Goal: Information Seeking & Learning: Learn about a topic

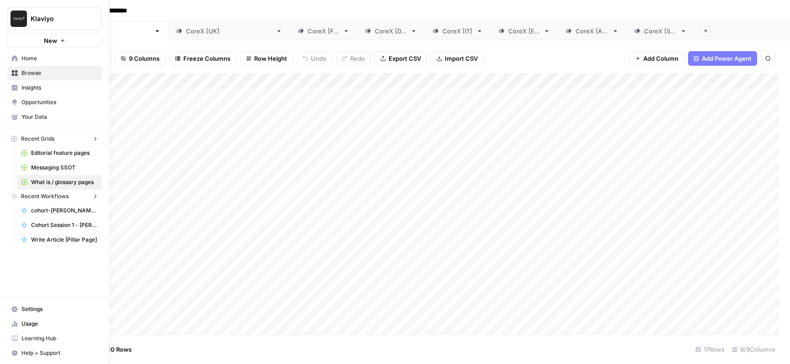
click at [17, 58] on link "Home" at bounding box center [54, 58] width 95 height 15
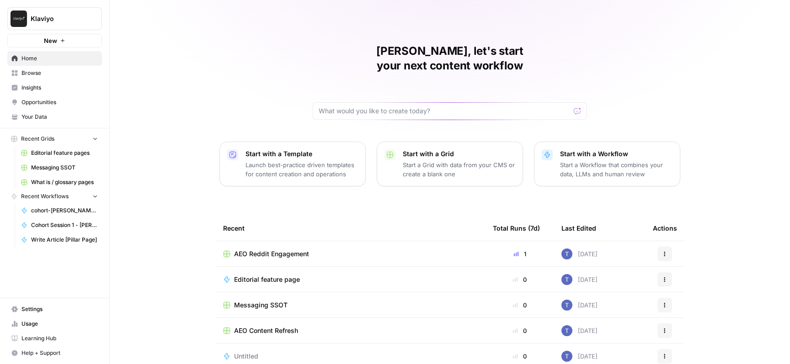
click at [86, 88] on span "Insights" at bounding box center [59, 88] width 76 height 8
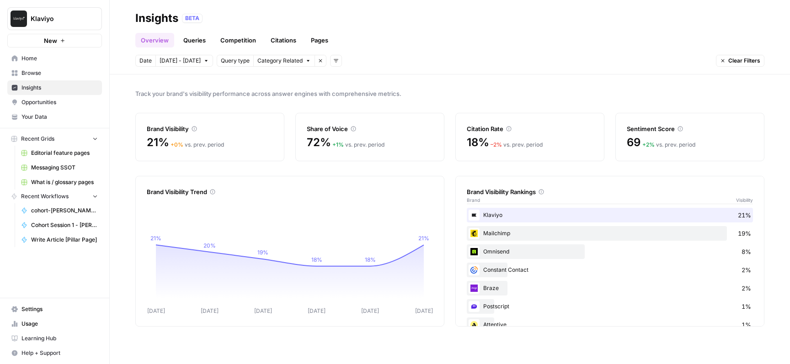
click at [273, 60] on span "Category Related" at bounding box center [279, 61] width 45 height 8
click at [285, 80] on span "Brand Related" at bounding box center [285, 80] width 58 height 9
click at [278, 64] on span "All Queries" at bounding box center [271, 61] width 28 height 8
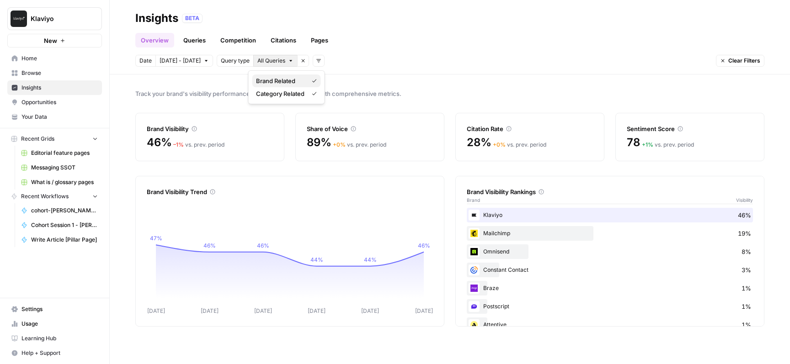
click at [284, 81] on span "Brand Related" at bounding box center [280, 80] width 48 height 9
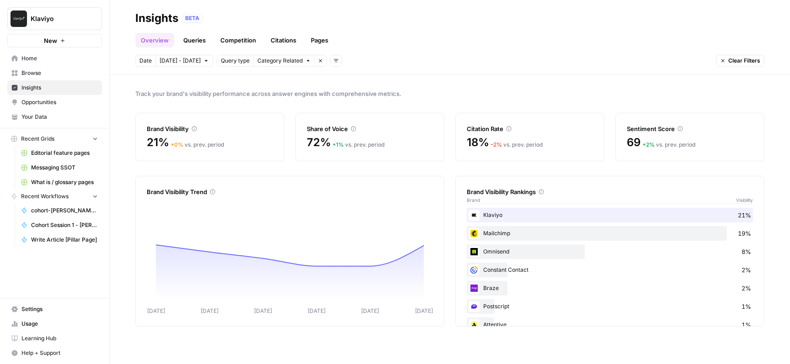
click at [234, 60] on span "Query type" at bounding box center [235, 61] width 29 height 8
click at [319, 61] on icon "button" at bounding box center [320, 60] width 3 height 3
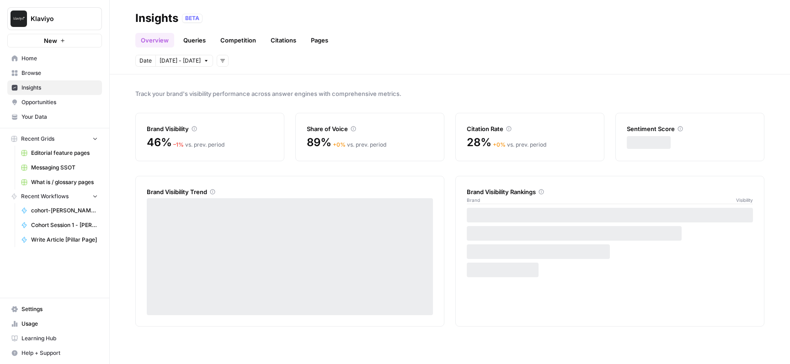
click at [220, 59] on icon "button" at bounding box center [222, 60] width 5 height 5
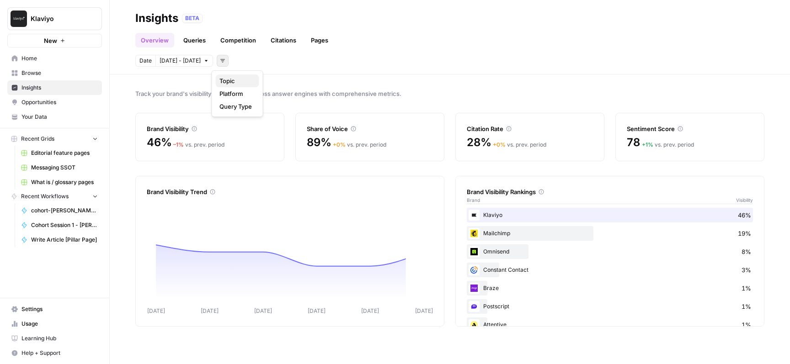
click at [249, 82] on span "Topic" at bounding box center [235, 80] width 32 height 9
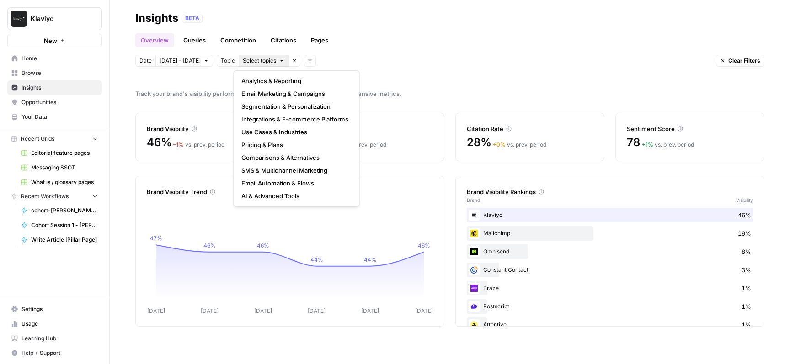
click at [268, 59] on span "Select topics" at bounding box center [259, 61] width 33 height 8
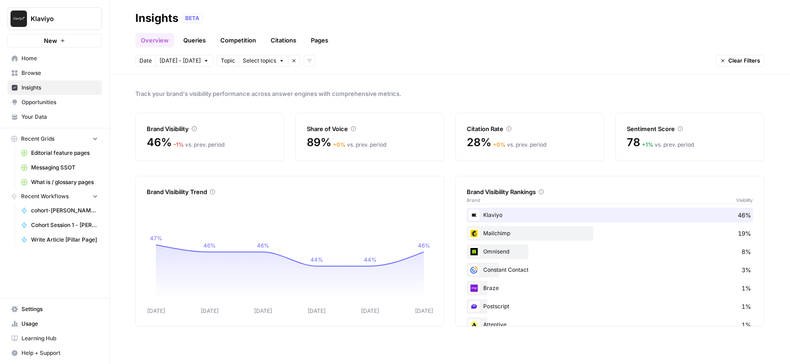
click at [382, 62] on div "Date Oct 4 - Oct 10 Topic Select topics Remove filter Add filters Clear Filters" at bounding box center [449, 61] width 629 height 12
click at [291, 63] on icon "button" at bounding box center [293, 60] width 5 height 5
click at [221, 59] on button "Add filters" at bounding box center [223, 61] width 12 height 12
click at [236, 96] on span "Platform" at bounding box center [235, 93] width 32 height 9
click at [282, 58] on span "Select platform" at bounding box center [271, 61] width 40 height 8
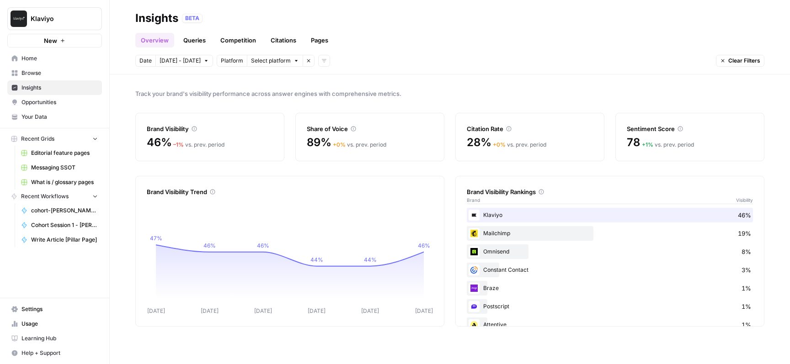
click at [399, 61] on div "Date Oct 4 - Oct 10 Platform Select platform Remove filter Add filters Clear Fi…" at bounding box center [449, 61] width 629 height 12
click at [306, 62] on icon "button" at bounding box center [308, 60] width 5 height 5
click at [222, 63] on button "Add filters" at bounding box center [223, 61] width 12 height 12
click at [228, 80] on span "Topic" at bounding box center [235, 80] width 32 height 9
click at [260, 61] on span "Select topics" at bounding box center [259, 61] width 33 height 8
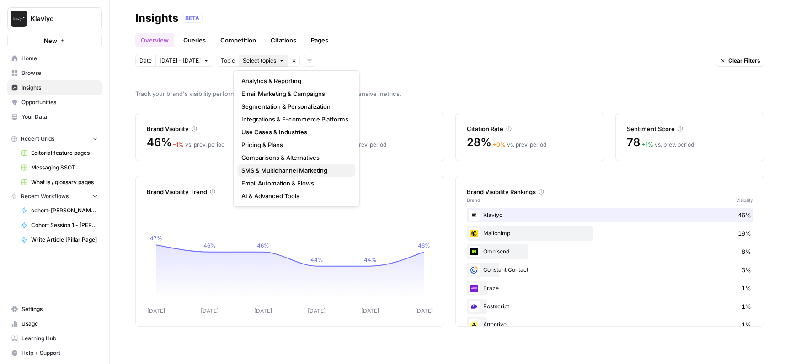
click at [337, 173] on span "SMS & Multichannel Marketing" at bounding box center [294, 170] width 107 height 9
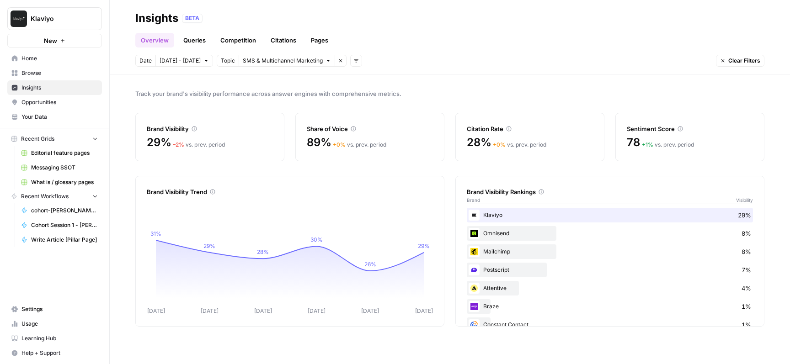
click at [197, 42] on link "Queries" at bounding box center [194, 40] width 33 height 15
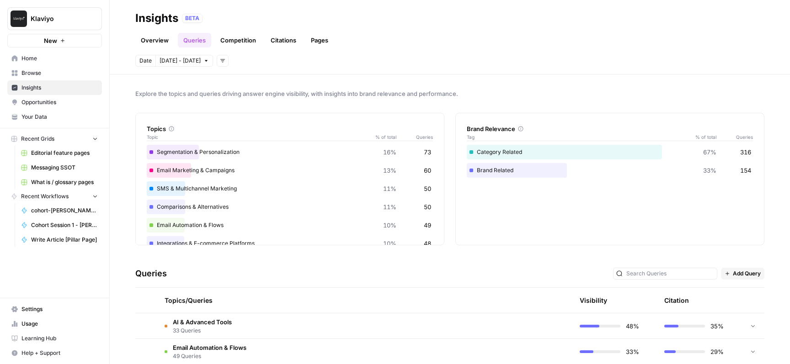
click at [242, 37] on link "Competition" at bounding box center [238, 40] width 47 height 15
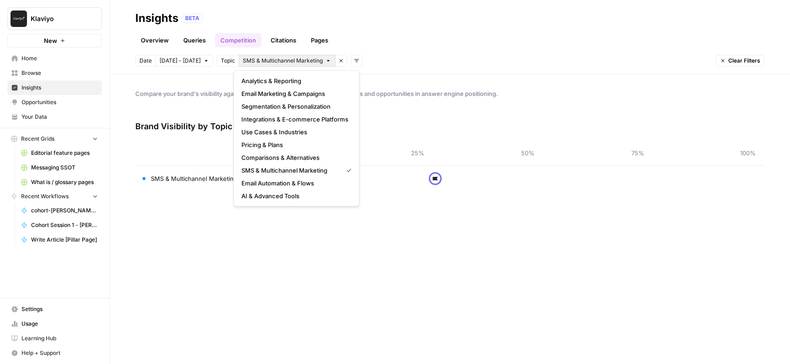
click at [259, 62] on span "SMS & Multichannel Marketing" at bounding box center [283, 61] width 80 height 8
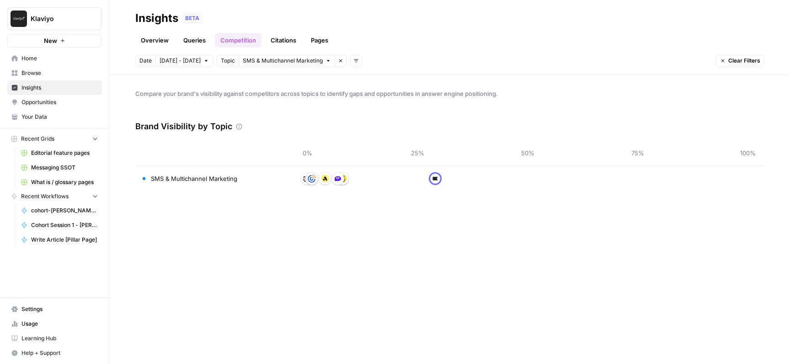
click at [230, 59] on div "Topic" at bounding box center [228, 61] width 22 height 12
click at [226, 59] on span "Topic" at bounding box center [228, 61] width 14 height 8
click at [335, 60] on button "Remove filter" at bounding box center [341, 61] width 12 height 12
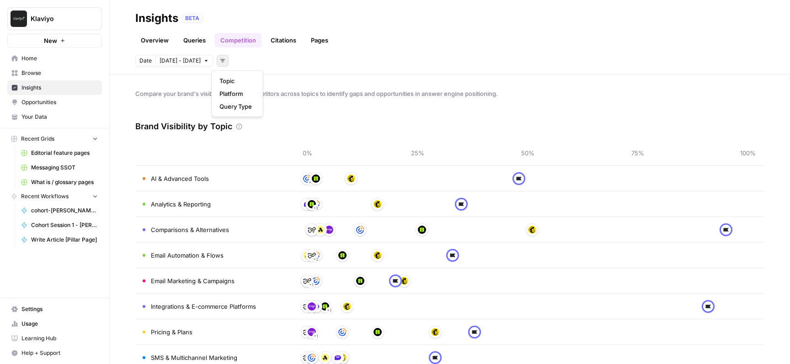
click at [217, 58] on button "Add filters" at bounding box center [223, 61] width 12 height 12
click at [234, 107] on span "Query Type" at bounding box center [235, 106] width 32 height 9
click at [284, 62] on span "Select query type" at bounding box center [280, 61] width 46 height 8
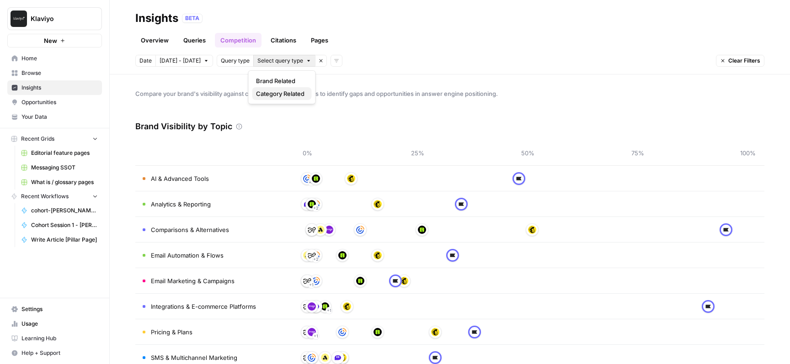
click at [287, 97] on span "Category Related" at bounding box center [280, 93] width 48 height 9
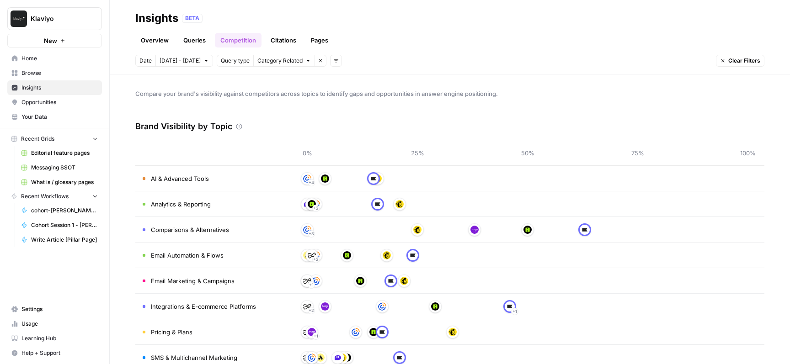
click at [281, 42] on link "Citations" at bounding box center [283, 40] width 37 height 15
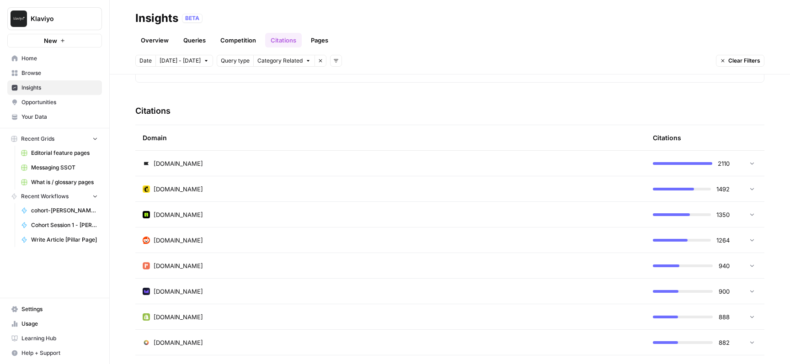
scroll to position [182, 0]
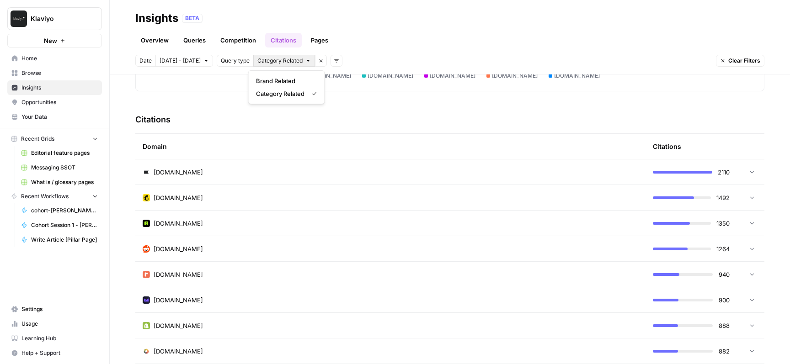
click at [289, 60] on span "Category Related" at bounding box center [279, 61] width 45 height 8
click at [405, 56] on div "Date Oct 4 - Oct 10 Query type Category Related Remove filter Add filters Clear…" at bounding box center [449, 61] width 629 height 12
click at [621, 246] on div "reddit.com" at bounding box center [391, 249] width 496 height 9
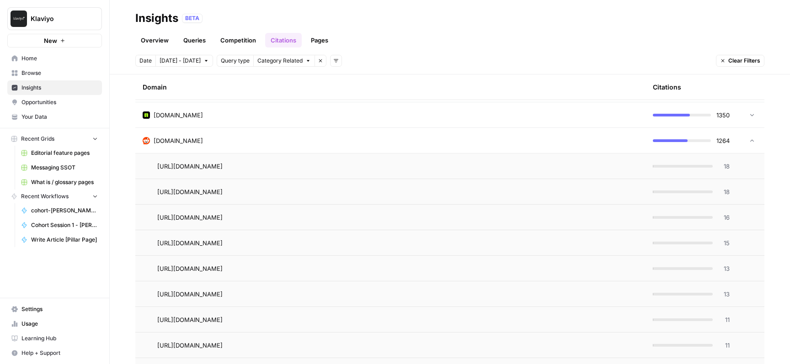
scroll to position [291, 0]
click at [290, 58] on span "Category Related" at bounding box center [279, 61] width 45 height 8
click at [533, 59] on div "Date Oct 4 - Oct 10 Query type Category Related Remove filter Add filters Clear…" at bounding box center [449, 61] width 629 height 12
click at [305, 59] on icon "button" at bounding box center [307, 60] width 5 height 5
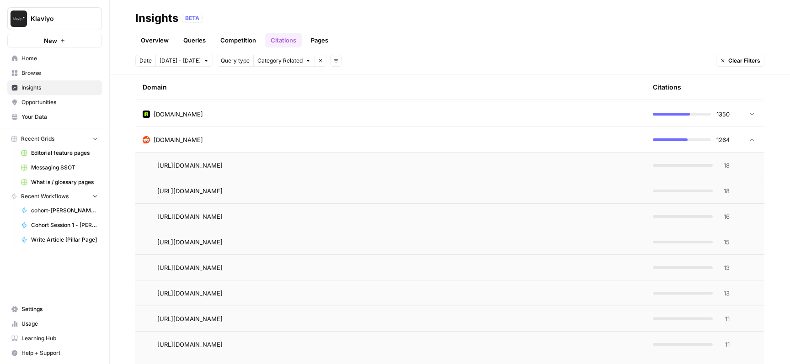
click at [305, 59] on icon "button" at bounding box center [307, 60] width 5 height 5
click at [443, 59] on div "Date Oct 4 - Oct 10 Query type Category Related Remove filter Add filters Clear…" at bounding box center [449, 61] width 629 height 12
click at [289, 60] on span "Category Related" at bounding box center [279, 61] width 45 height 8
click at [290, 85] on span "Brand Related" at bounding box center [285, 80] width 58 height 9
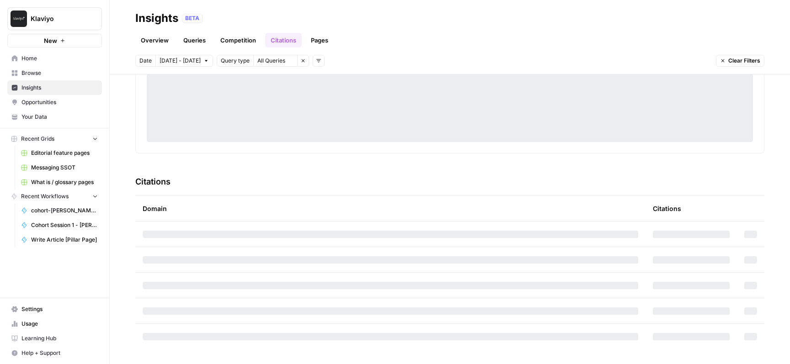
scroll to position [119, 0]
click at [282, 64] on button "All Queries" at bounding box center [275, 61] width 44 height 12
click at [284, 95] on span "Category Related" at bounding box center [280, 93] width 48 height 9
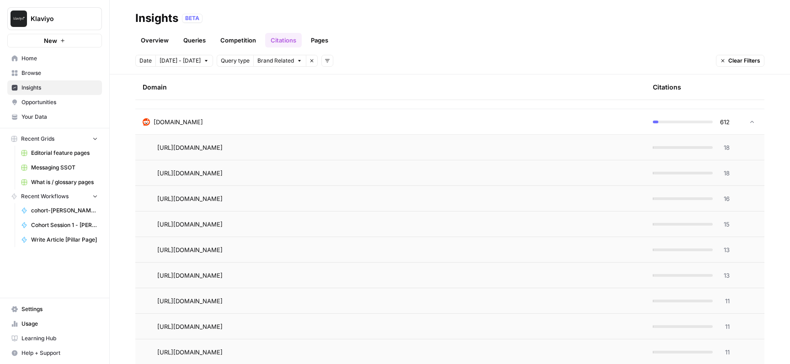
scroll to position [438, 0]
click at [280, 64] on span "Brand Related" at bounding box center [275, 61] width 37 height 8
click at [279, 95] on span "Category Related" at bounding box center [280, 93] width 48 height 9
click at [277, 62] on span "All Queries" at bounding box center [271, 61] width 28 height 8
click at [279, 79] on span "Brand Related" at bounding box center [280, 80] width 48 height 9
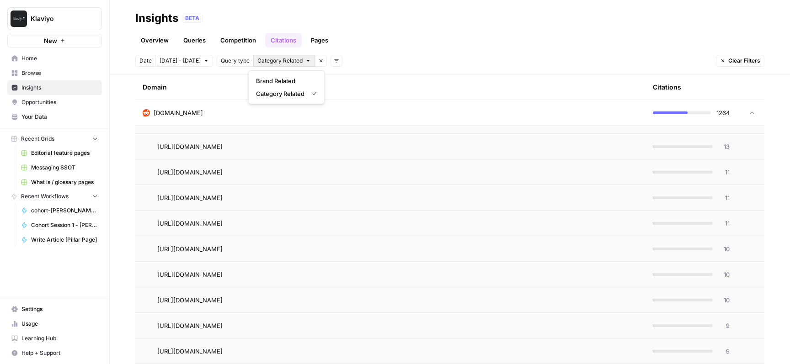
click at [298, 61] on button "Category Related" at bounding box center [284, 61] width 62 height 12
click at [292, 81] on span "Brand Related" at bounding box center [285, 80] width 58 height 9
click at [280, 62] on button "All Queries" at bounding box center [275, 61] width 44 height 12
click at [283, 94] on span "Category Related" at bounding box center [280, 93] width 48 height 9
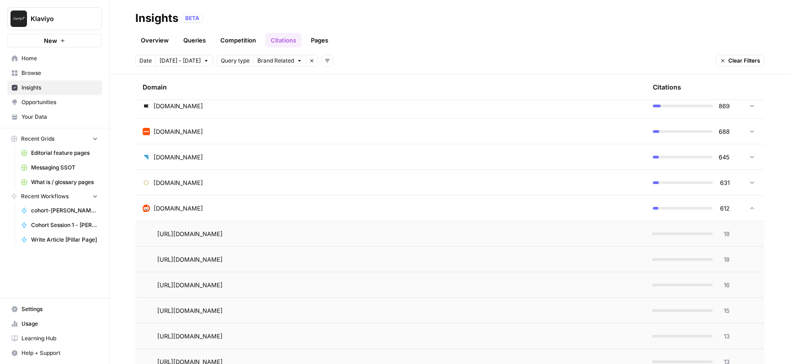
scroll to position [355, 0]
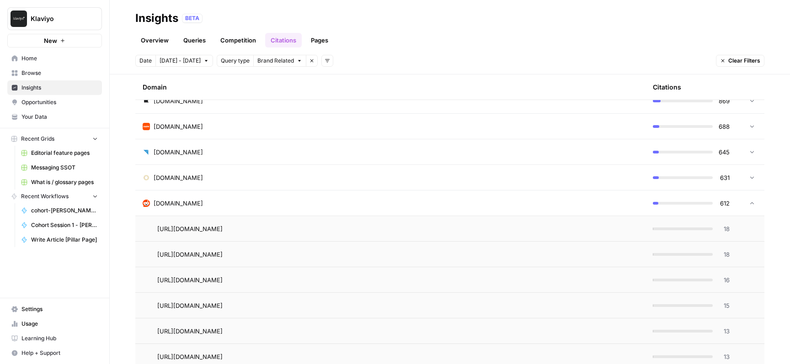
click at [309, 61] on icon "button" at bounding box center [311, 60] width 5 height 5
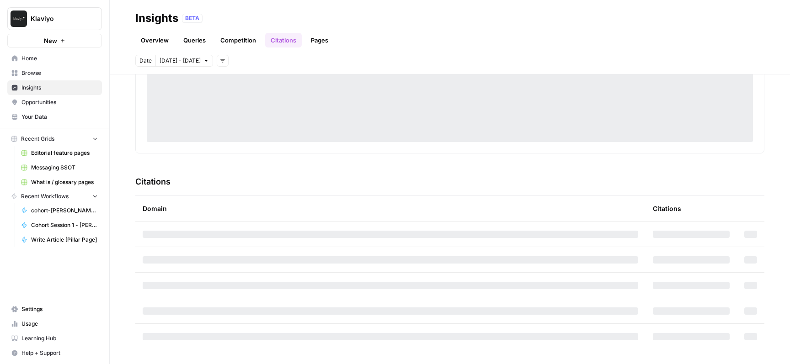
scroll to position [119, 0]
click at [219, 57] on button "Add filters" at bounding box center [223, 61] width 12 height 12
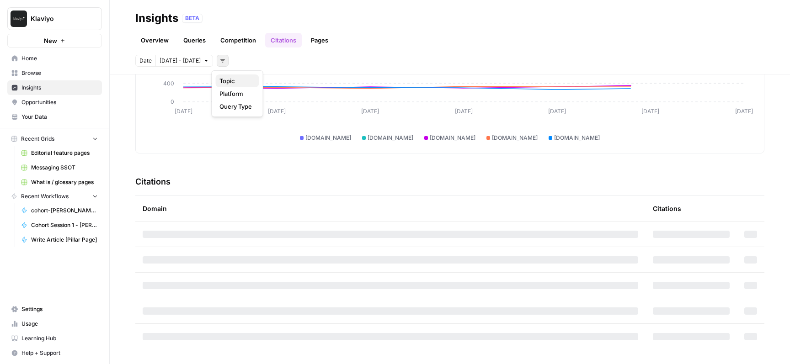
click at [247, 80] on span "Topic" at bounding box center [235, 80] width 32 height 9
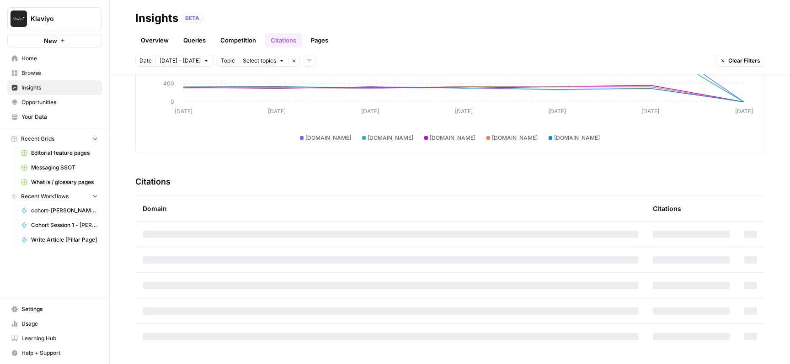
click at [266, 54] on header "Insights BETA Overview Queries Competition Citations Pages Date Oct 4 - Oct 10 …" at bounding box center [450, 37] width 680 height 75
click at [267, 56] on button "Select topics" at bounding box center [264, 61] width 50 height 12
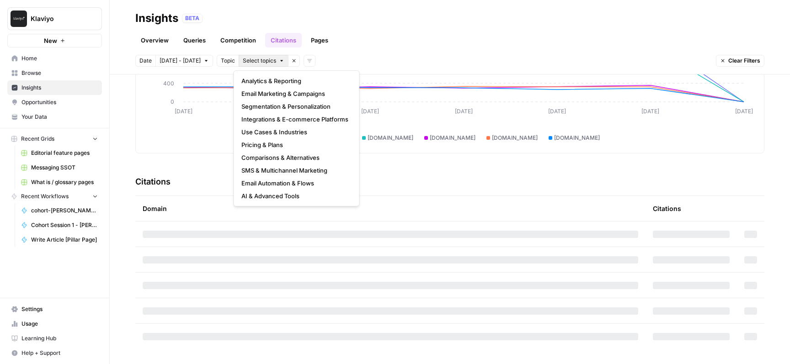
click at [291, 60] on icon "button" at bounding box center [293, 60] width 5 height 5
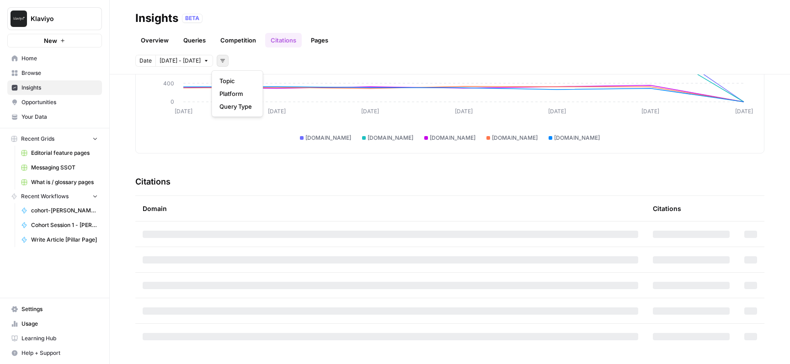
click at [217, 63] on button "Add filters" at bounding box center [223, 61] width 12 height 12
click at [229, 91] on span "Platform" at bounding box center [235, 93] width 32 height 9
click at [271, 62] on span "Select platform" at bounding box center [271, 61] width 40 height 8
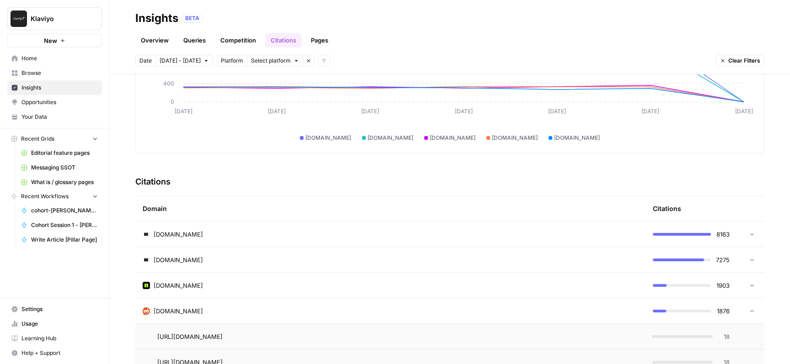
click at [346, 53] on header "Insights BETA Overview Queries Competition Citations Pages Date Oct 4 - Oct 10 …" at bounding box center [450, 37] width 680 height 75
click at [303, 58] on button "Remove filter" at bounding box center [309, 61] width 12 height 12
click at [220, 59] on icon "button" at bounding box center [222, 60] width 5 height 3
click at [235, 109] on span "Query Type" at bounding box center [235, 106] width 32 height 9
click at [289, 61] on span "Select query type" at bounding box center [280, 61] width 46 height 8
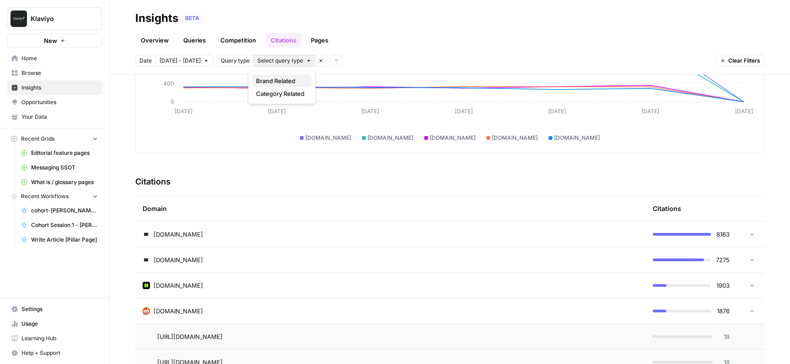
click at [289, 80] on span "Brand Related" at bounding box center [280, 80] width 48 height 9
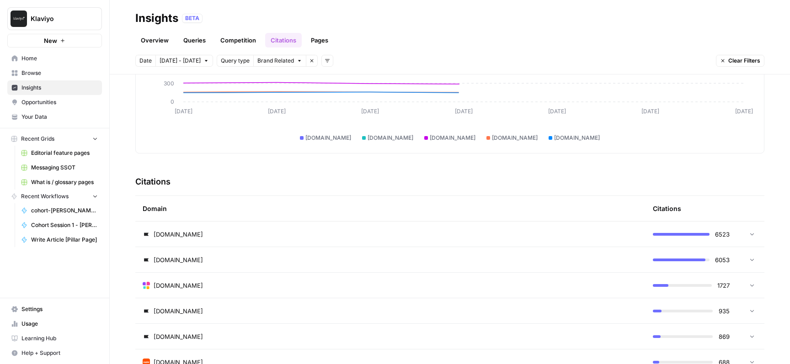
click at [289, 62] on button "Brand Related" at bounding box center [279, 61] width 53 height 12
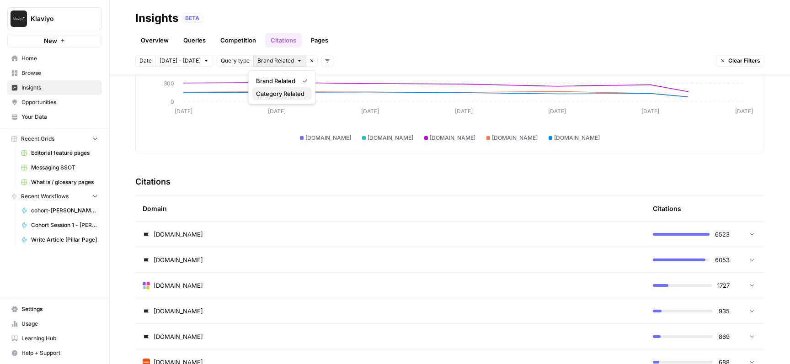
click at [289, 93] on span "Category Related" at bounding box center [280, 93] width 48 height 9
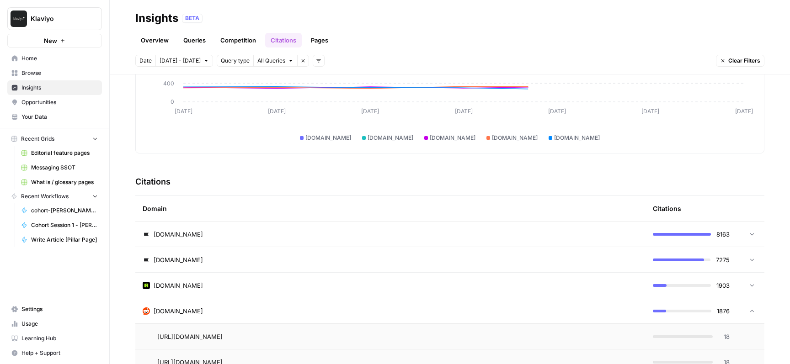
click at [497, 55] on div "Date Oct 4 - Oct 10 Query type All Queries Remove filter Add filters Clear Filt…" at bounding box center [449, 61] width 629 height 12
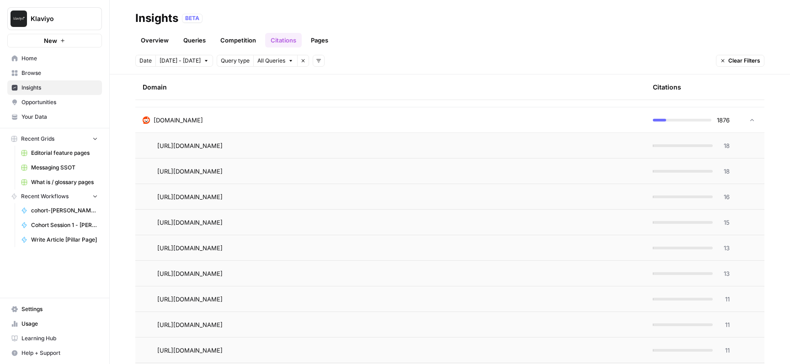
scroll to position [302, 0]
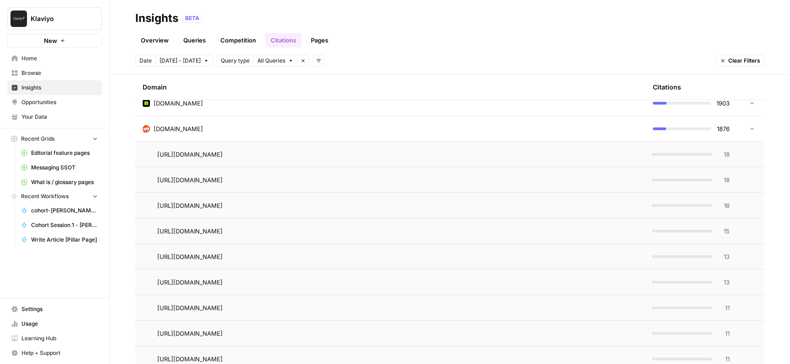
click at [62, 97] on link "Opportunities" at bounding box center [54, 102] width 95 height 15
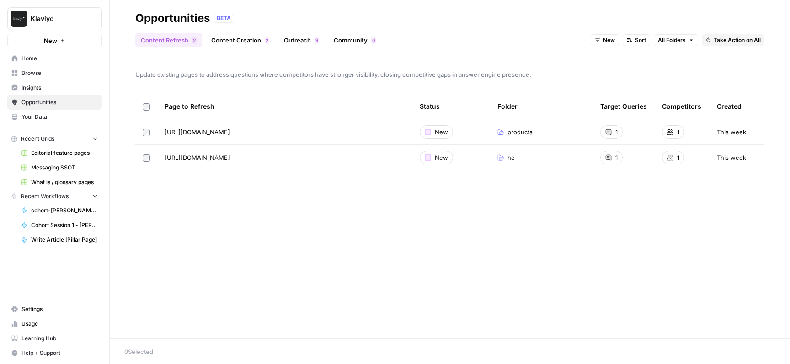
click at [351, 42] on link "Community 0" at bounding box center [354, 40] width 53 height 15
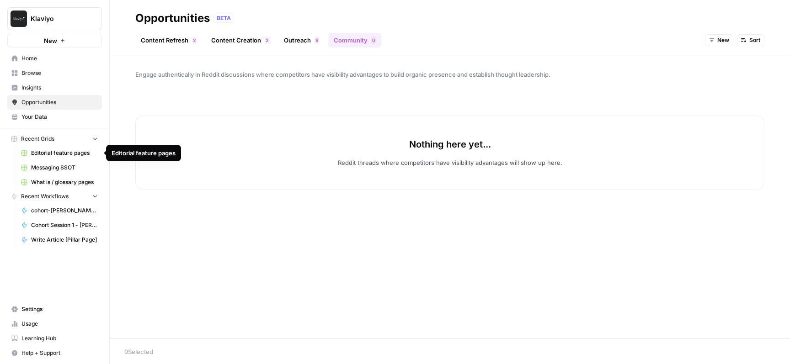
click at [29, 60] on span "Home" at bounding box center [59, 58] width 76 height 8
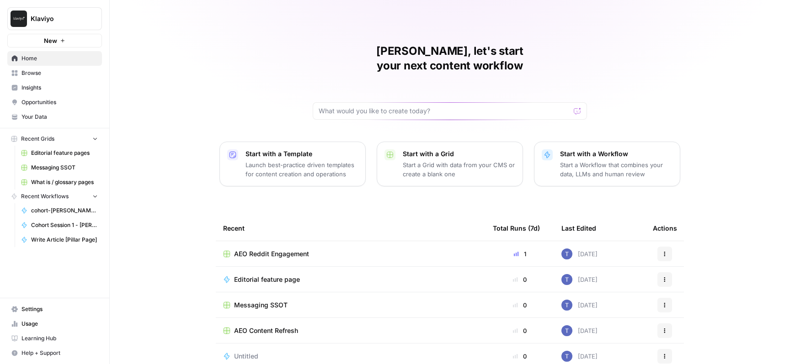
click at [49, 74] on span "Browse" at bounding box center [59, 73] width 76 height 8
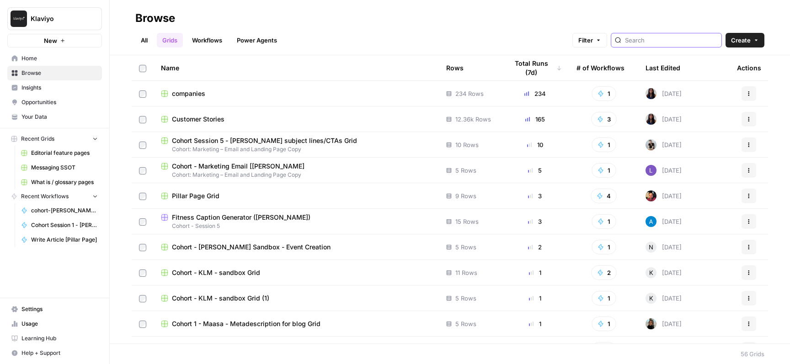
click at [663, 36] on input "search" at bounding box center [671, 40] width 93 height 9
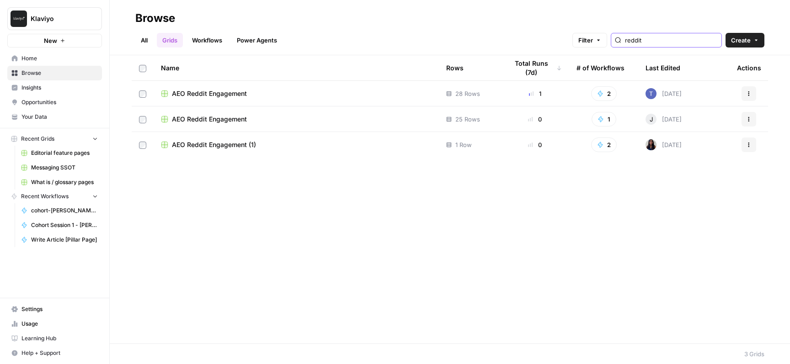
type input "reddit"
click at [393, 94] on div "AEO Reddit Engagement" at bounding box center [296, 93] width 271 height 9
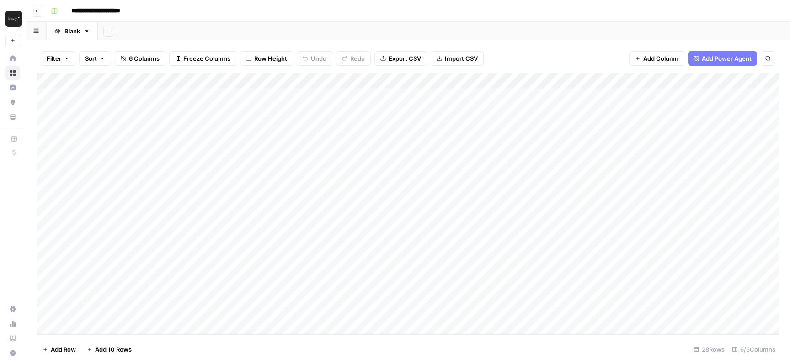
click at [532, 43] on div "Filter Sort 6 Columns Freeze Columns Row Height Undo Redo Export CSV Import CSV…" at bounding box center [408, 202] width 764 height 324
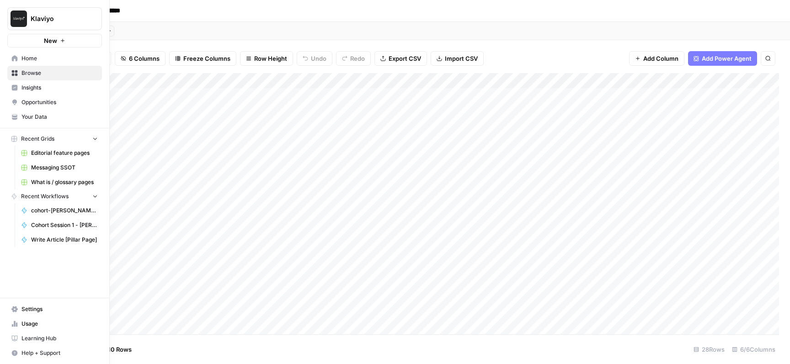
click at [10, 88] on link "Insights" at bounding box center [54, 87] width 95 height 15
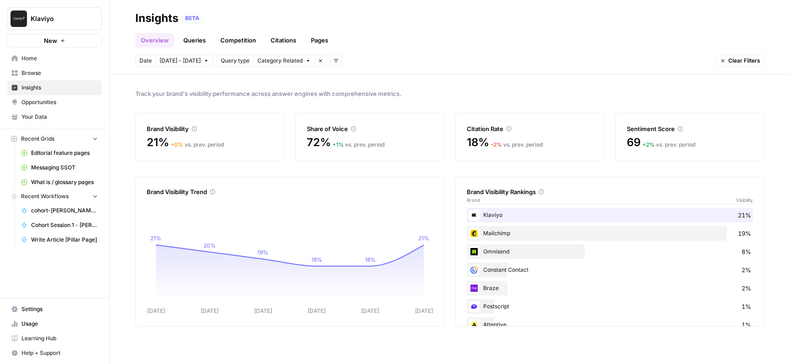
click at [283, 37] on link "Citations" at bounding box center [283, 40] width 37 height 15
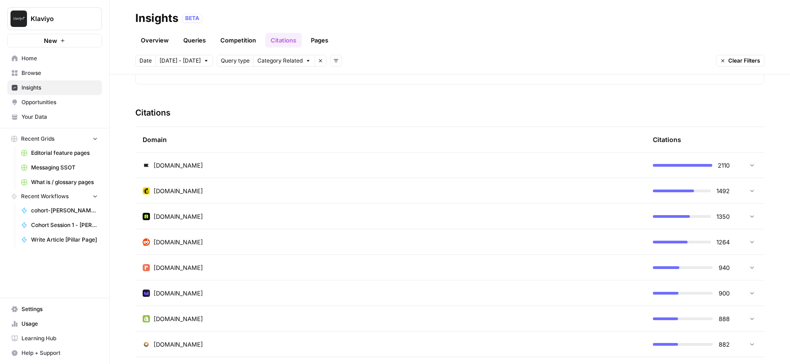
scroll to position [206, 0]
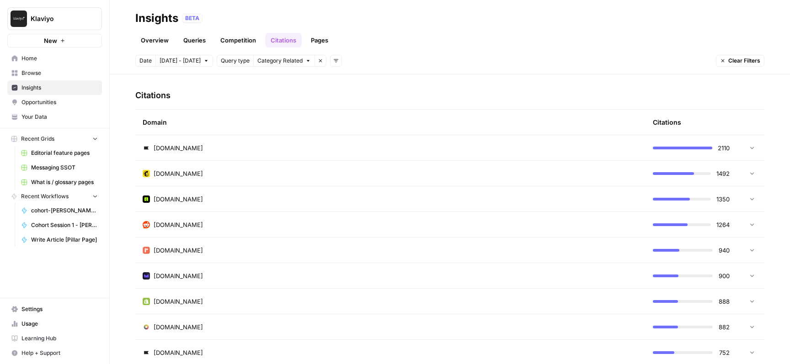
click at [572, 225] on div "reddit.com" at bounding box center [391, 224] width 496 height 9
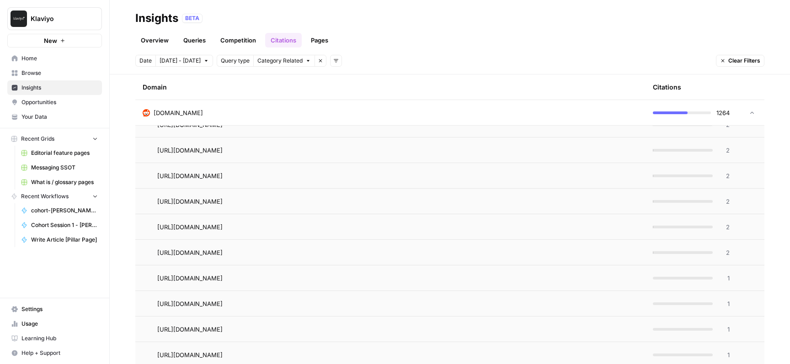
scroll to position [6113, 0]
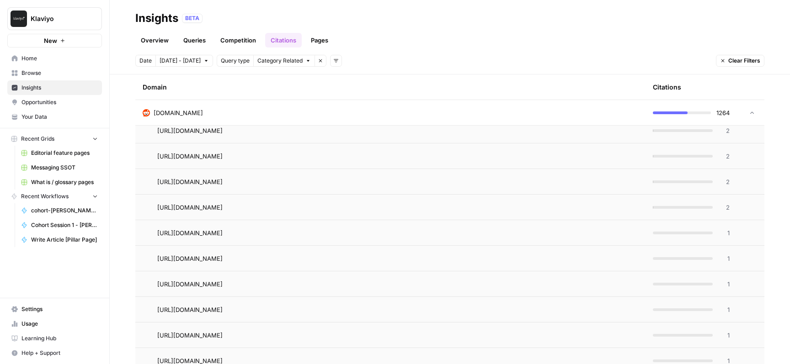
drag, startPoint x: 153, startPoint y: 131, endPoint x: 532, endPoint y: 285, distance: 409.5
click at [777, 123] on div "Discover which domains are most frequently cited in answer engine responses to …" at bounding box center [450, 220] width 680 height 290
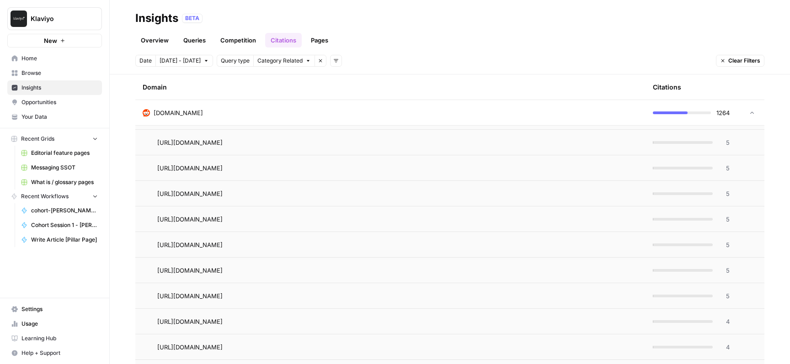
scroll to position [3201, 0]
